Goal: Navigation & Orientation: Find specific page/section

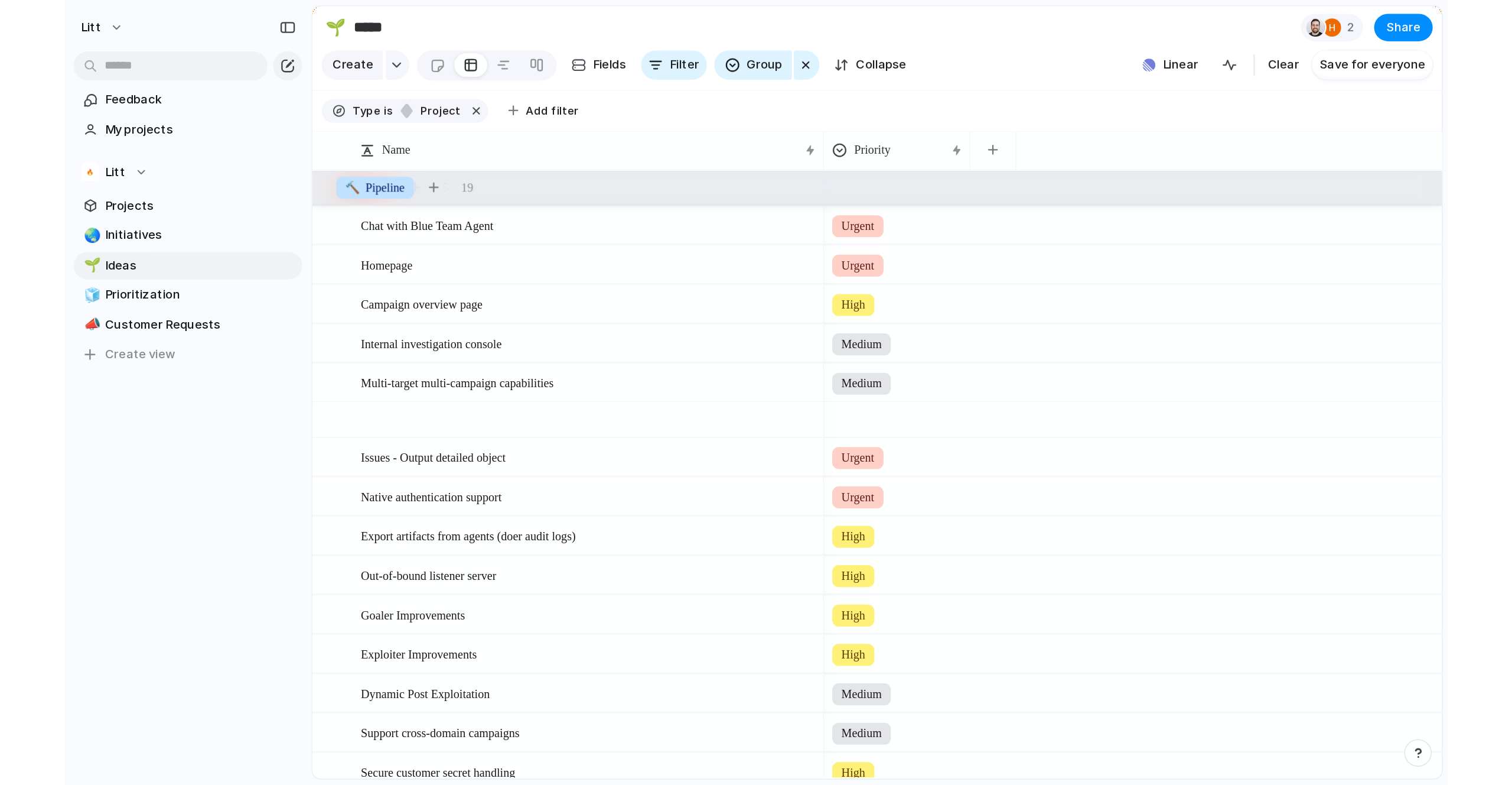
scroll to position [416, 0]
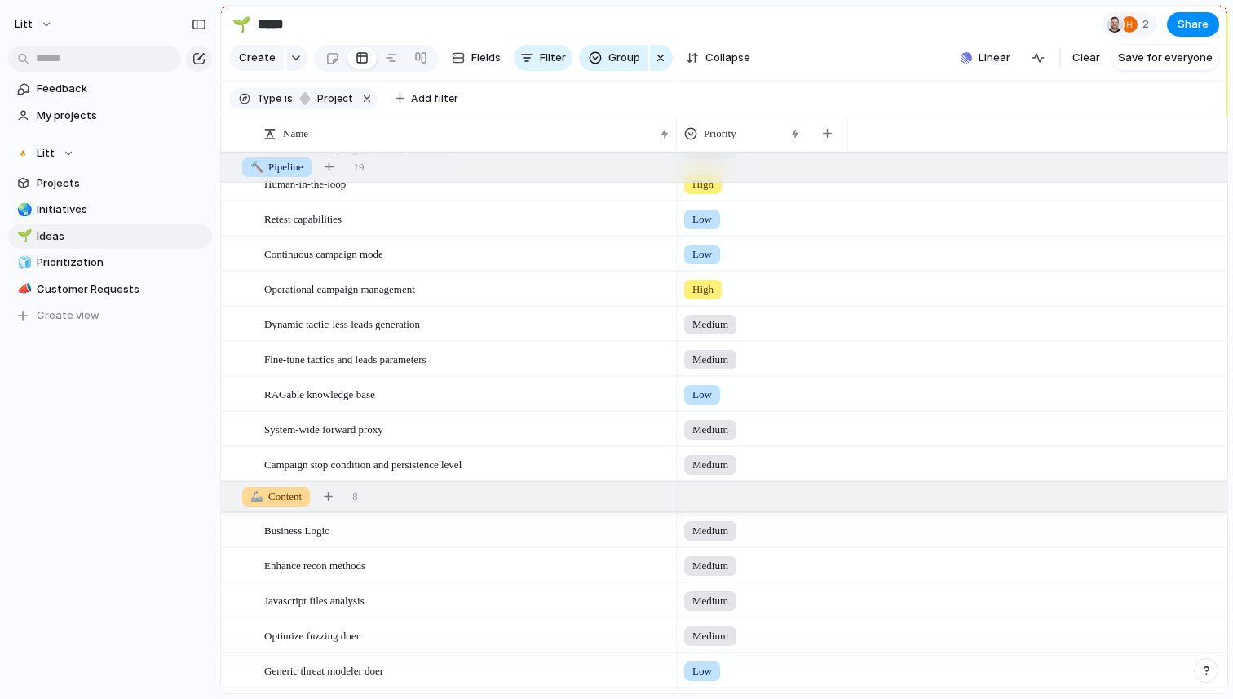
click at [856, 33] on section "🌱 ***** 2 Share" at bounding box center [724, 24] width 1006 height 37
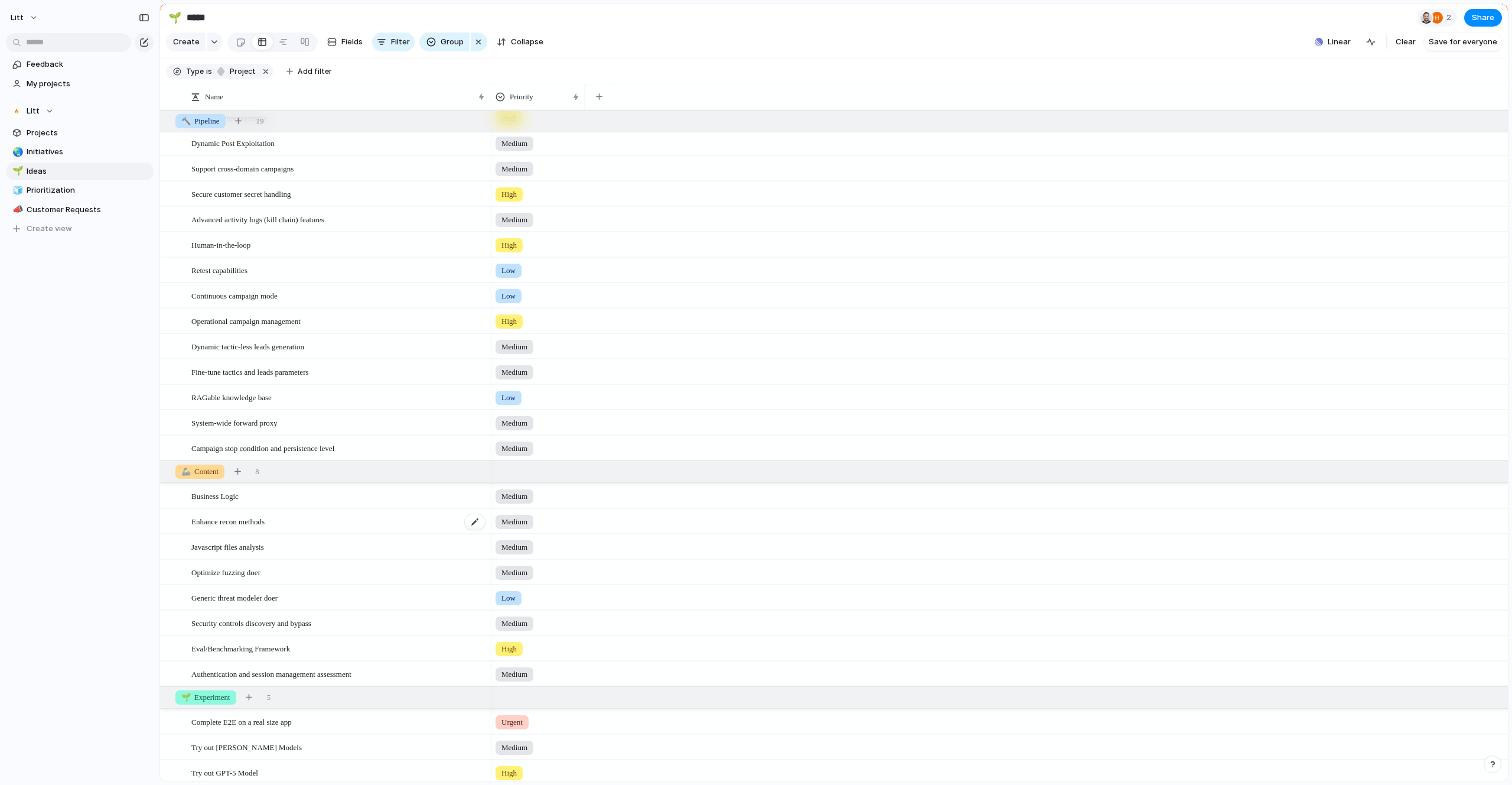
scroll to position [1, 0]
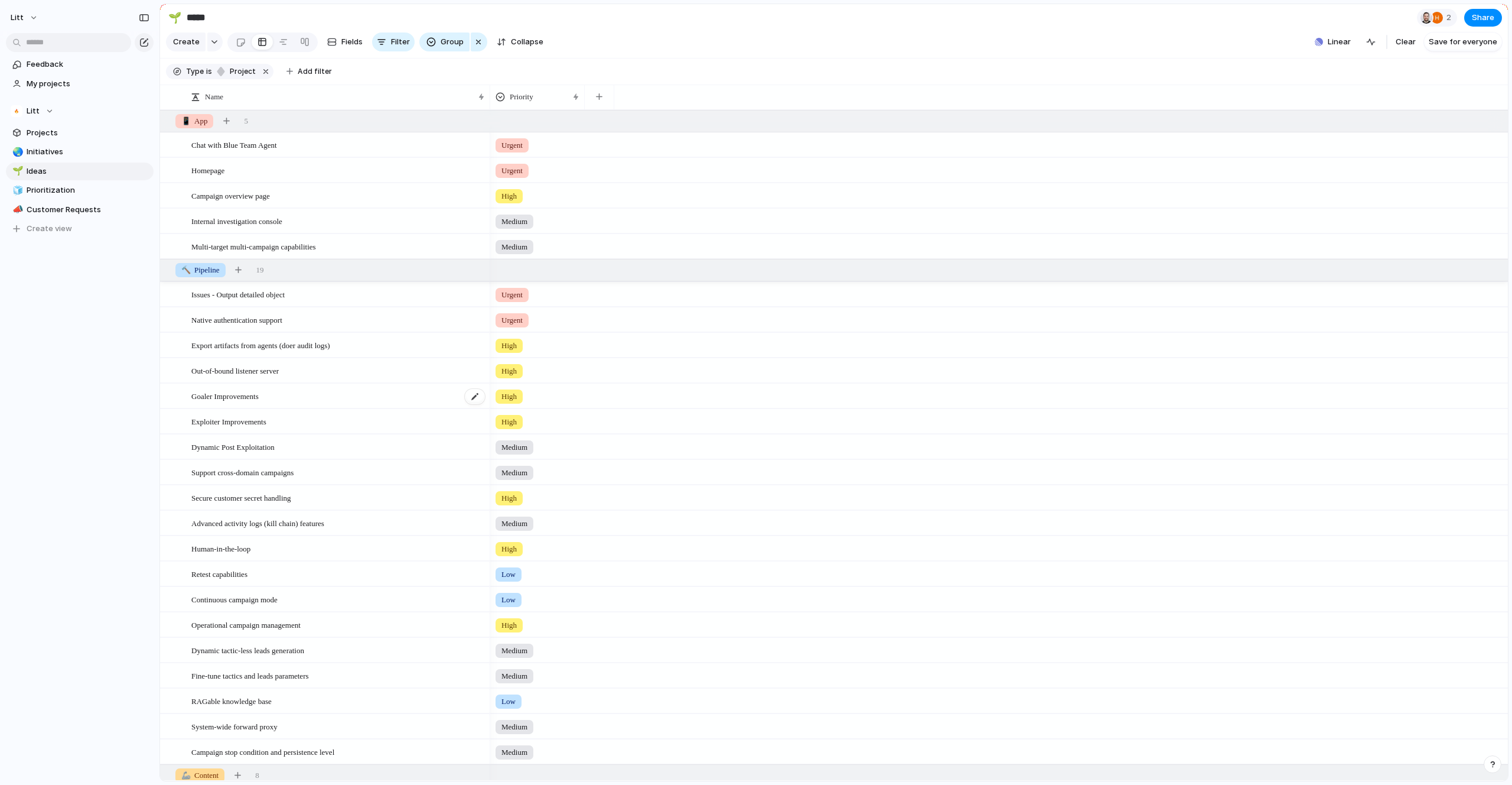
click at [335, 401] on div "Goaler Improvements" at bounding box center [338, 396] width 295 height 24
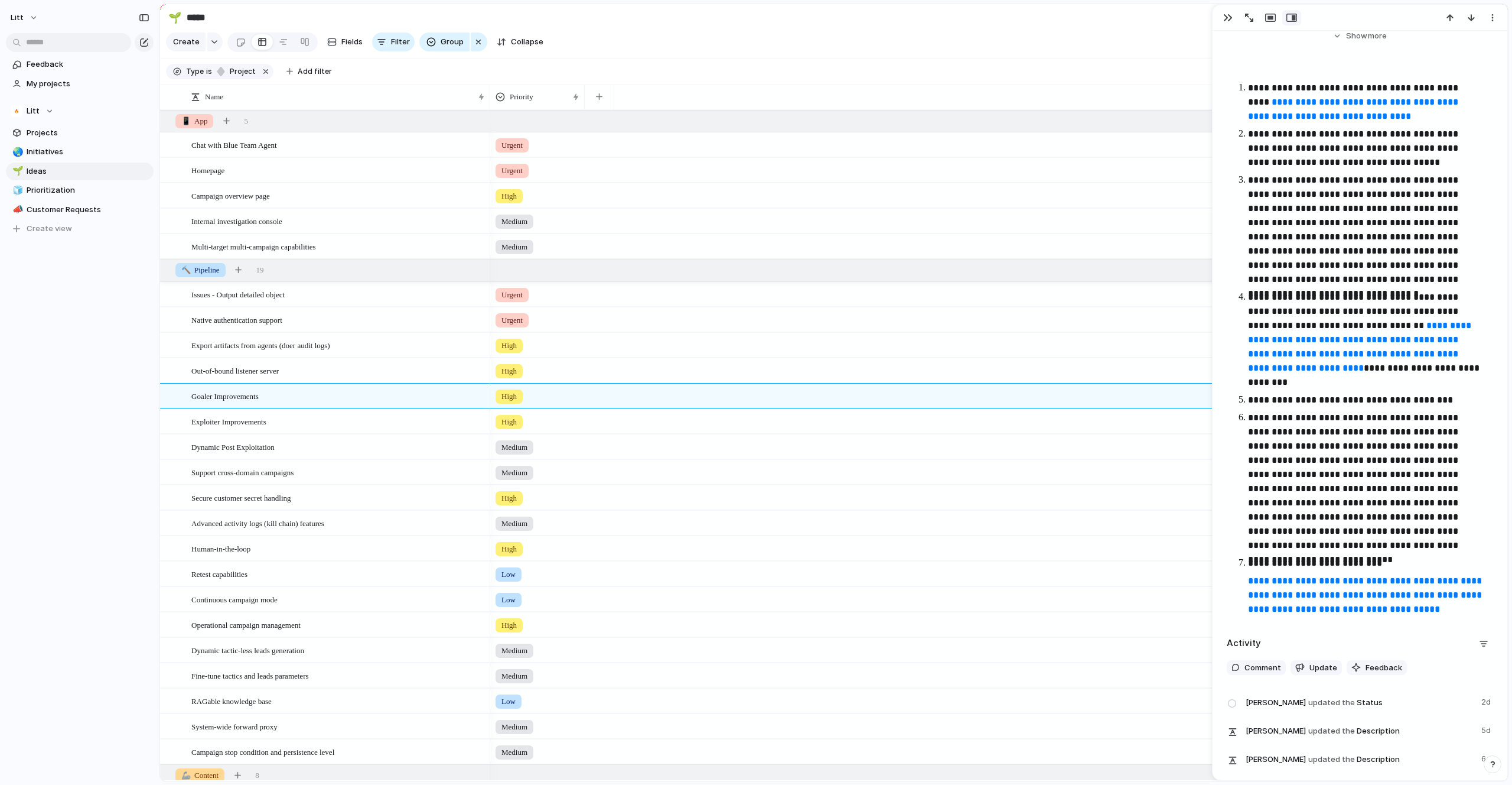
scroll to position [279, 0]
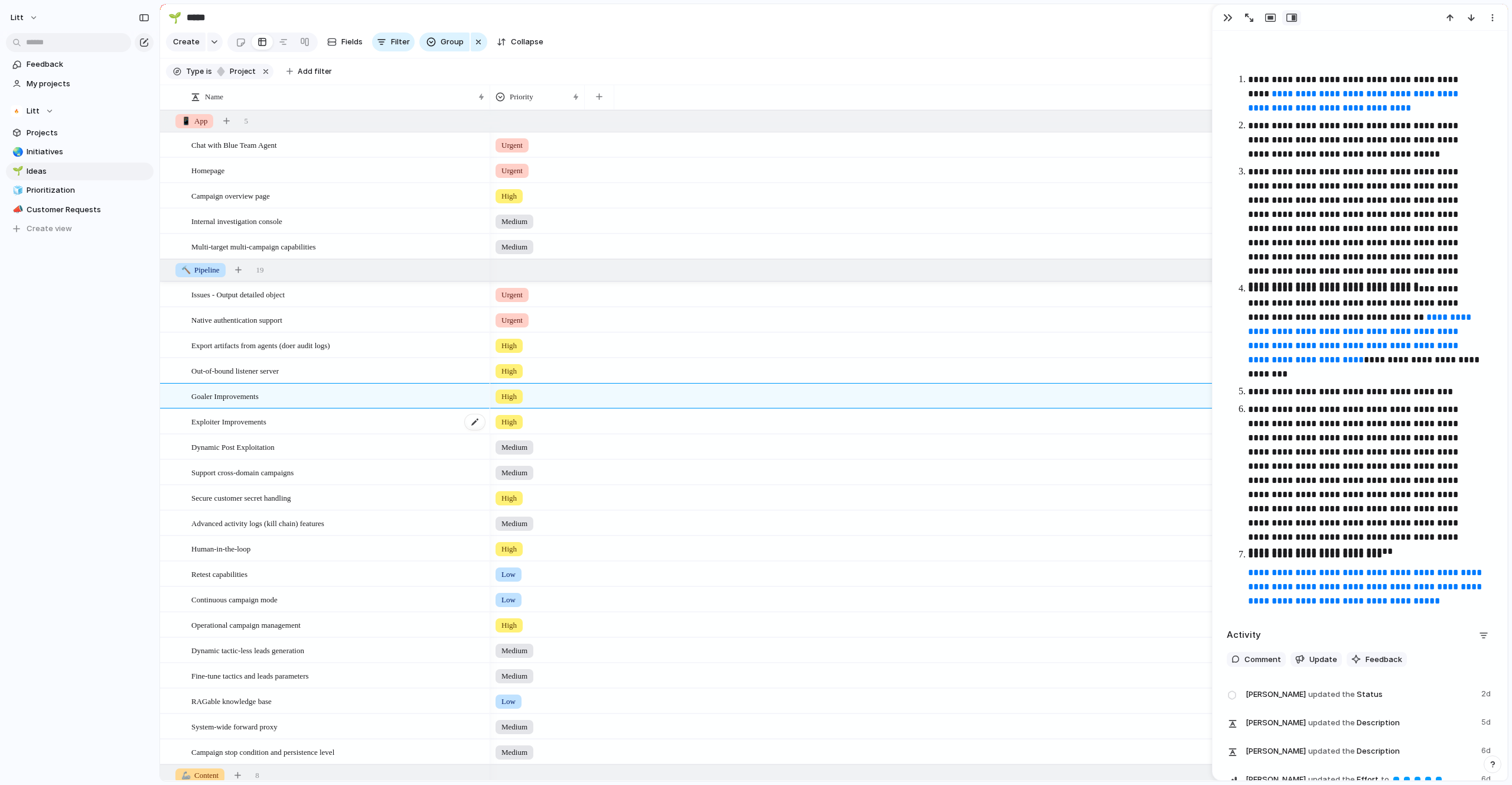
click at [375, 431] on div "Exploiter Improvements" at bounding box center [338, 421] width 295 height 24
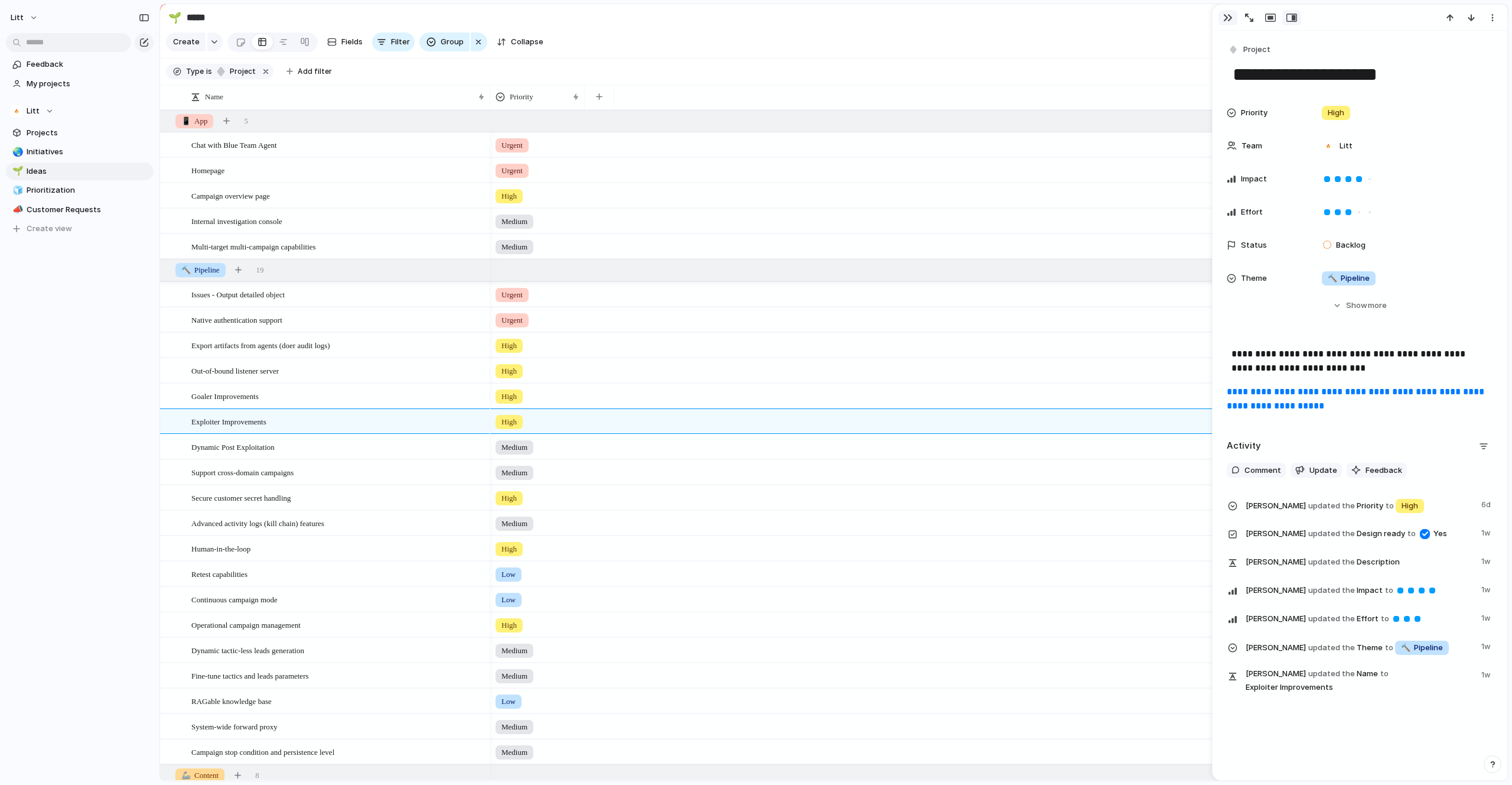
click at [893, 18] on div "button" at bounding box center [1227, 17] width 9 height 9
